Goal: Information Seeking & Learning: Learn about a topic

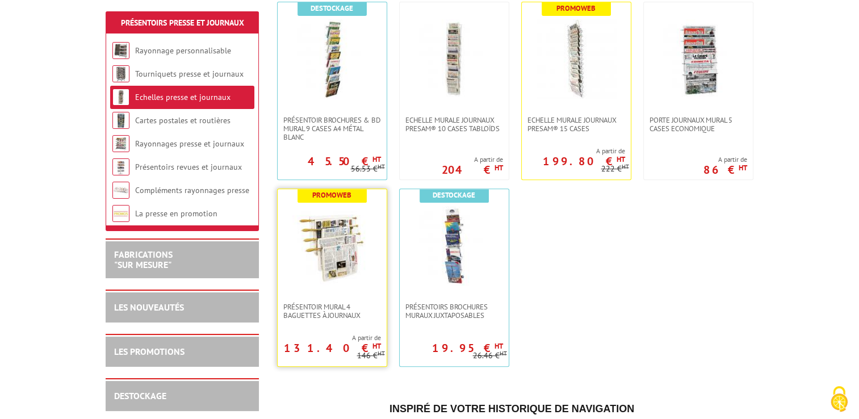
click at [318, 263] on img at bounding box center [331, 245] width 79 height 79
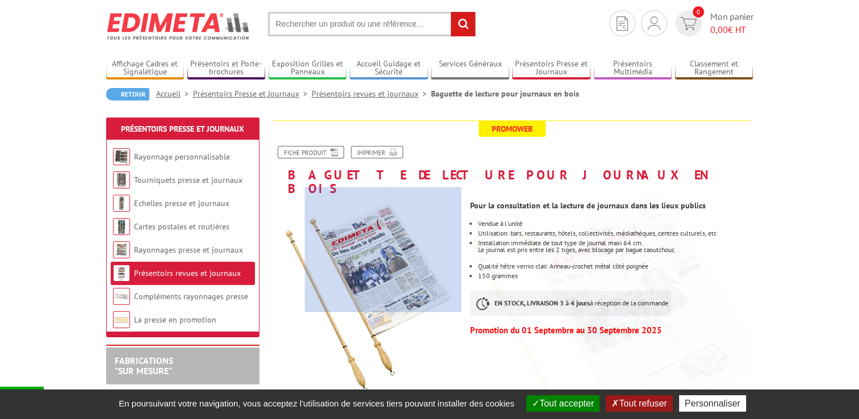
scroll to position [57, 0]
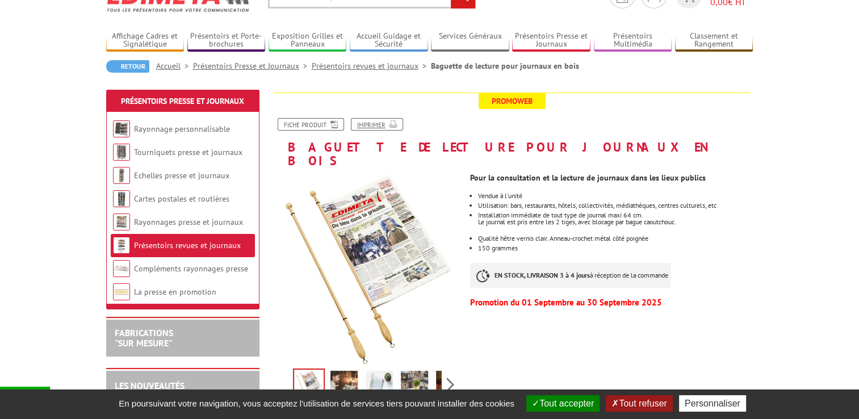
drag, startPoint x: 375, startPoint y: 126, endPoint x: 96, endPoint y: 358, distance: 362.4
click at [375, 126] on link "Imprimer" at bounding box center [377, 124] width 52 height 12
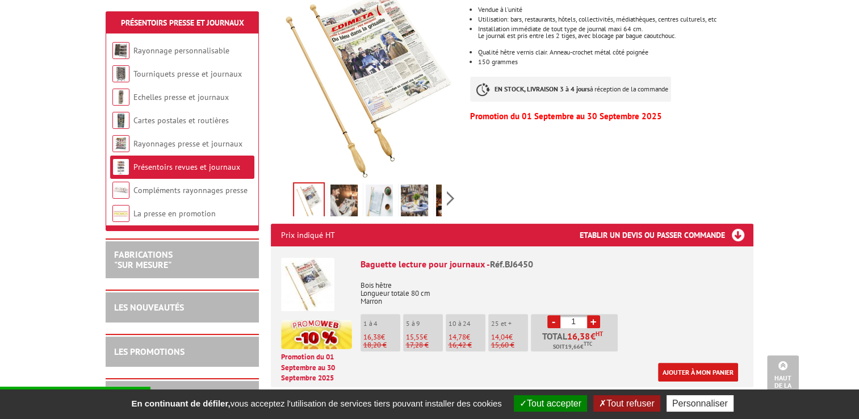
scroll to position [170, 0]
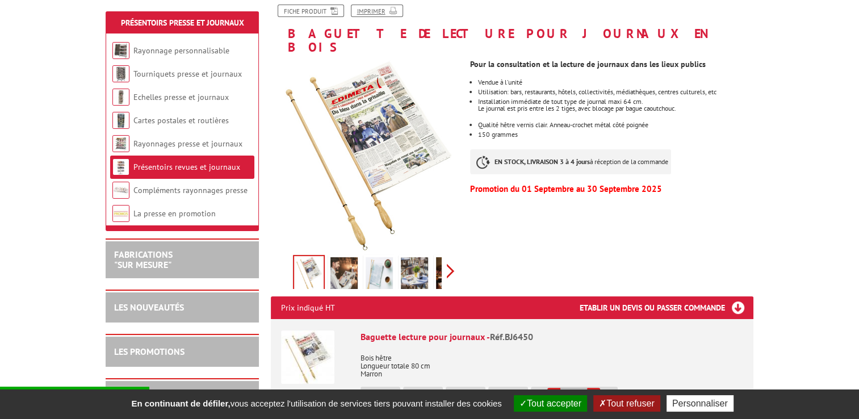
click at [452, 255] on div "Previous Next" at bounding box center [366, 271] width 191 height 40
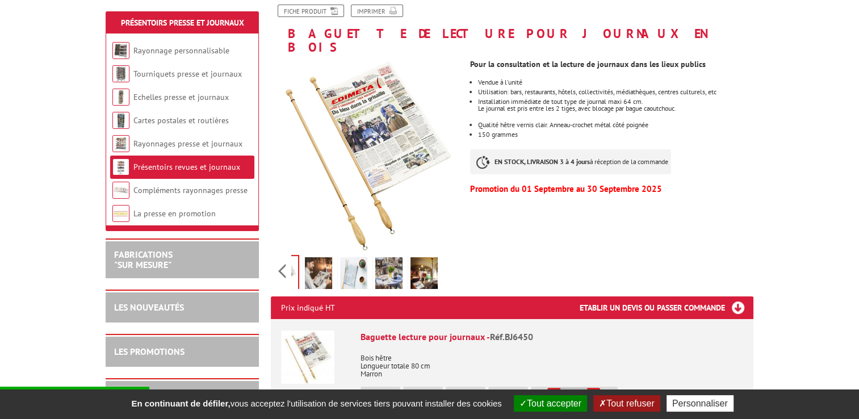
click at [452, 255] on div "Previous Next" at bounding box center [366, 271] width 191 height 40
